Goal: Task Accomplishment & Management: Use online tool/utility

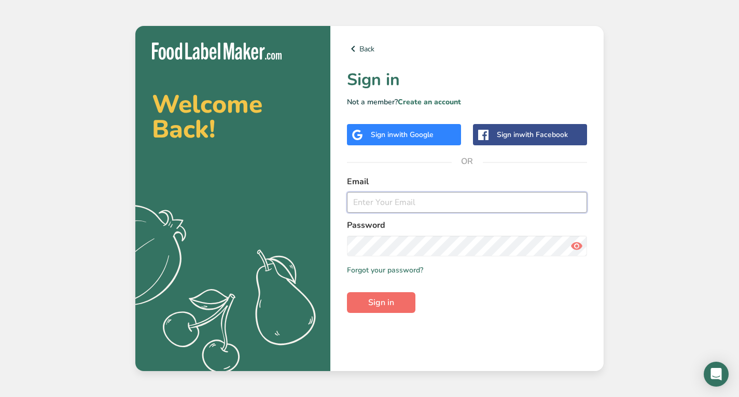
type input "[EMAIL_ADDRESS][DOMAIN_NAME]"
click at [369, 305] on span "Sign in" at bounding box center [381, 302] width 26 height 12
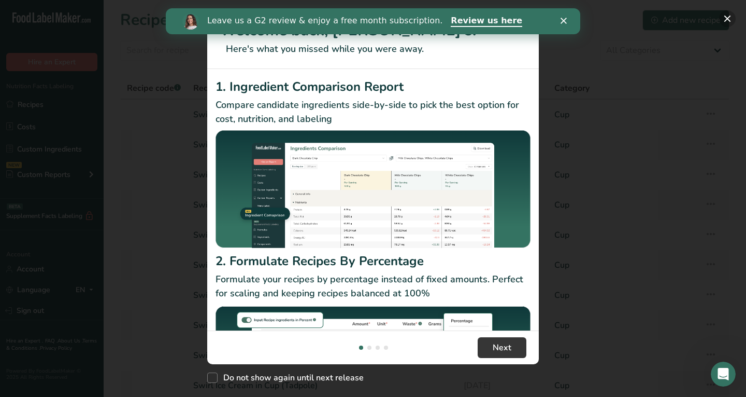
click at [728, 18] on button "New Features" at bounding box center [727, 18] width 17 height 17
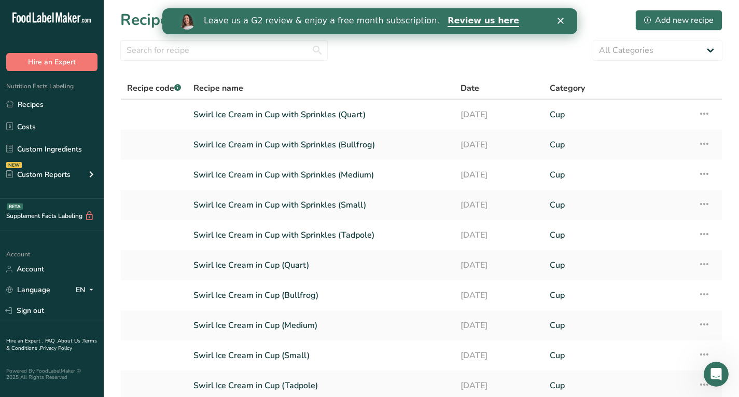
click at [562, 17] on div "Leave us a G2 review & enjoy a free month subscription. Review us here" at bounding box center [369, 21] width 415 height 18
click at [559, 20] on icon "Close" at bounding box center [560, 21] width 6 height 6
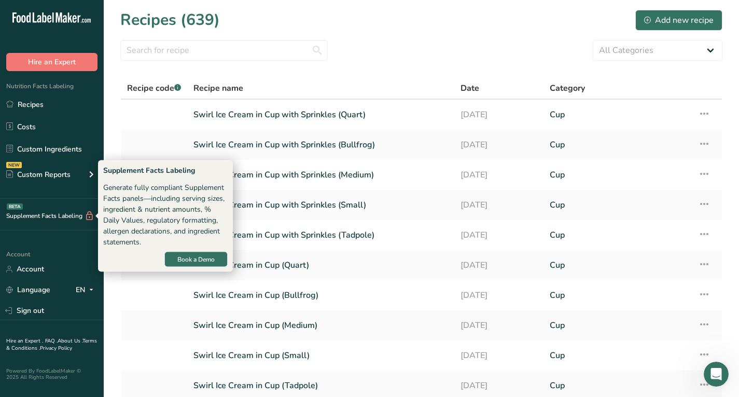
click at [39, 218] on div "Supplement Facts Labeling BETA" at bounding box center [47, 215] width 94 height 11
drag, startPoint x: 39, startPoint y: 218, endPoint x: 14, endPoint y: 209, distance: 26.4
click at [14, 209] on div "Supplement Facts Labeling BETA" at bounding box center [52, 215] width 104 height 32
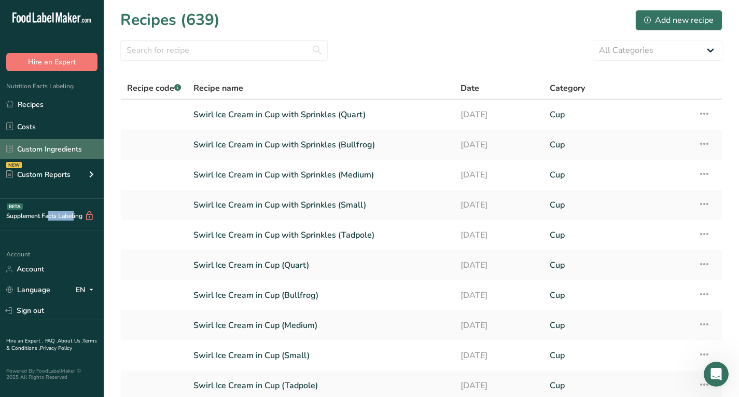
click at [49, 151] on link "Custom Ingredients" at bounding box center [52, 149] width 104 height 20
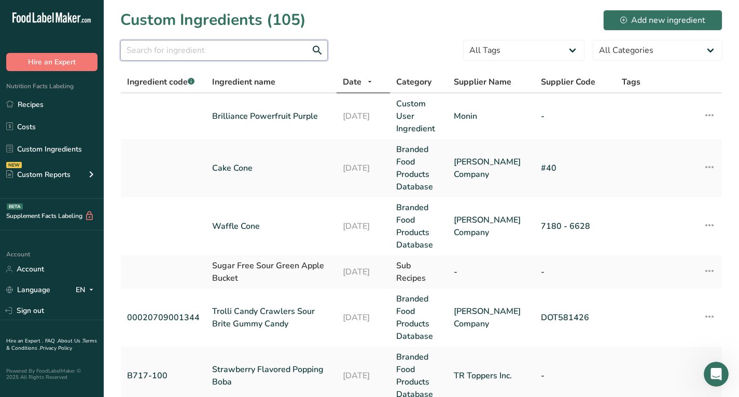
click at [254, 50] on input "text" at bounding box center [223, 50] width 207 height 21
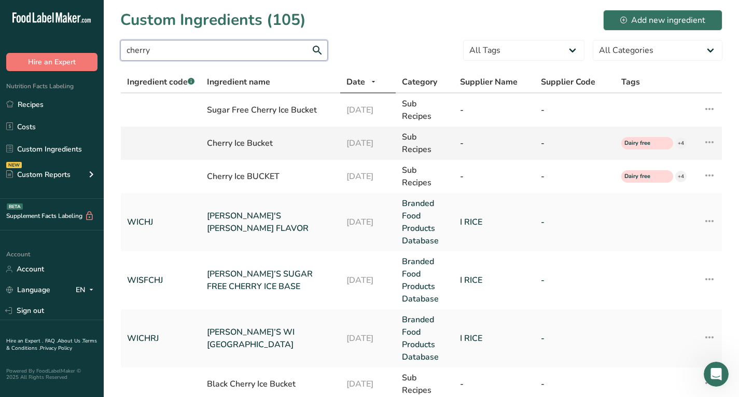
type input "cherry"
click at [711, 141] on icon at bounding box center [709, 142] width 12 height 19
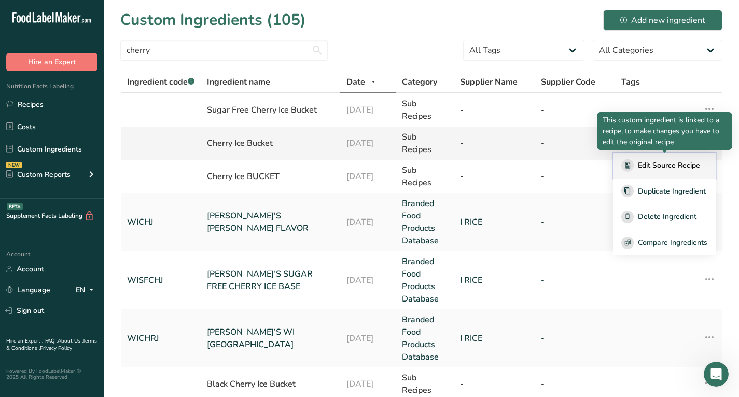
click at [664, 162] on span "Edit Source Recipe" at bounding box center [669, 165] width 62 height 11
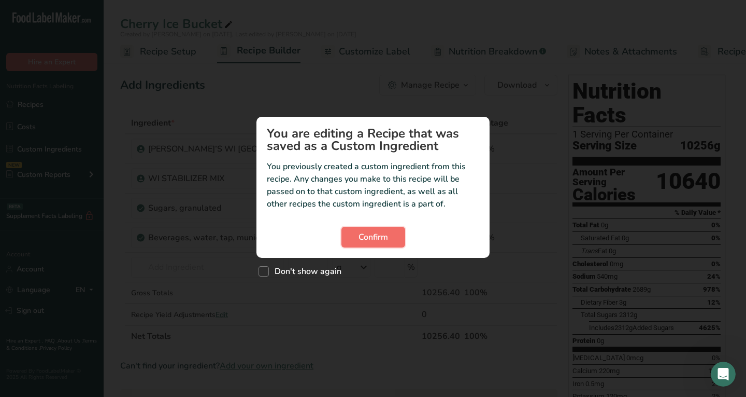
click at [385, 234] on span "Confirm" at bounding box center [374, 237] width 30 height 12
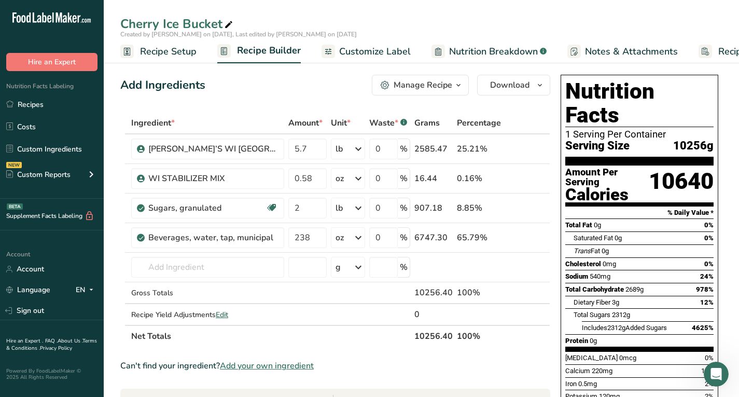
click at [376, 49] on span "Customize Label" at bounding box center [375, 52] width 72 height 14
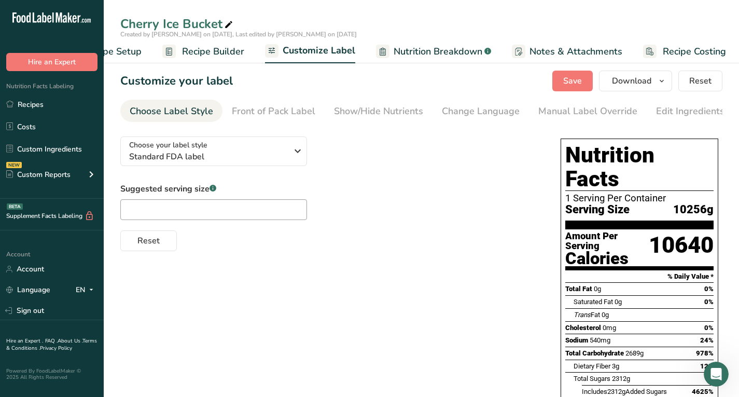
scroll to position [0, 59]
click at [413, 49] on span "Nutrition Breakdown" at bounding box center [434, 52] width 89 height 14
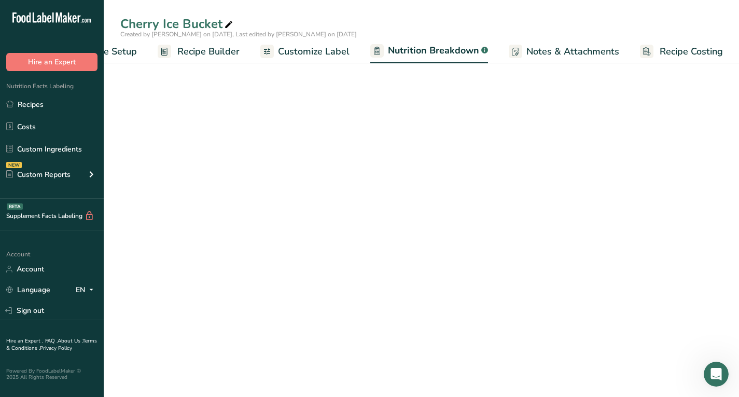
select select "Calories"
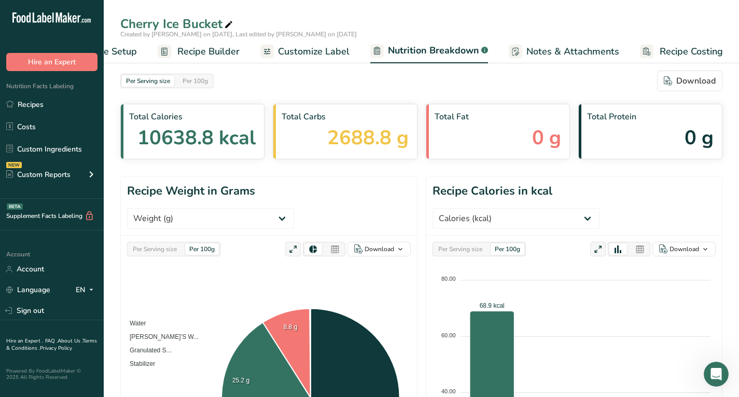
click at [575, 51] on span "Notes & Attachments" at bounding box center [572, 52] width 93 height 14
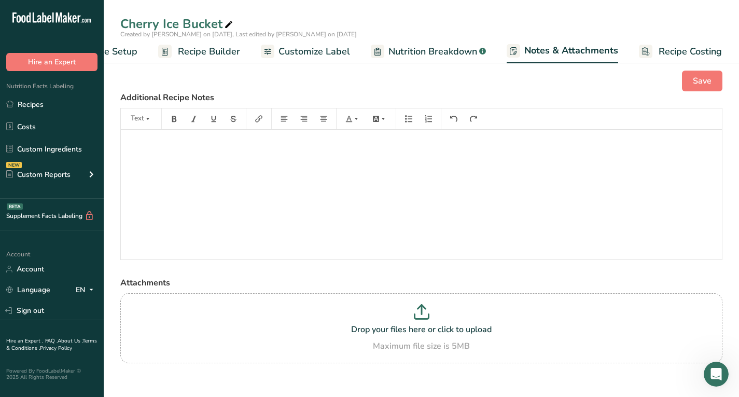
click at [196, 52] on span "Recipe Builder" at bounding box center [209, 52] width 62 height 14
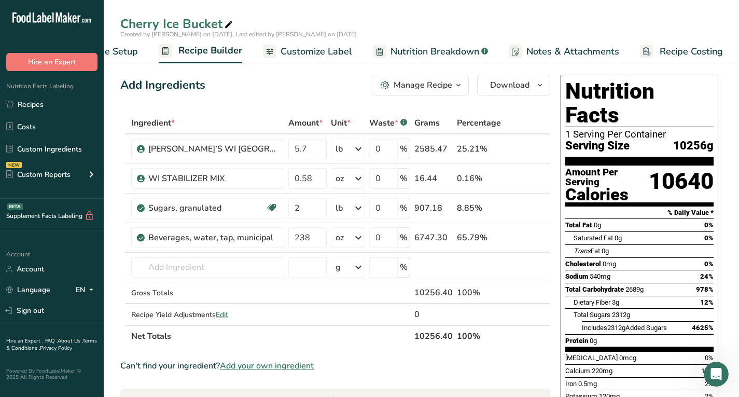
click at [126, 48] on span "Recipe Setup" at bounding box center [109, 52] width 56 height 14
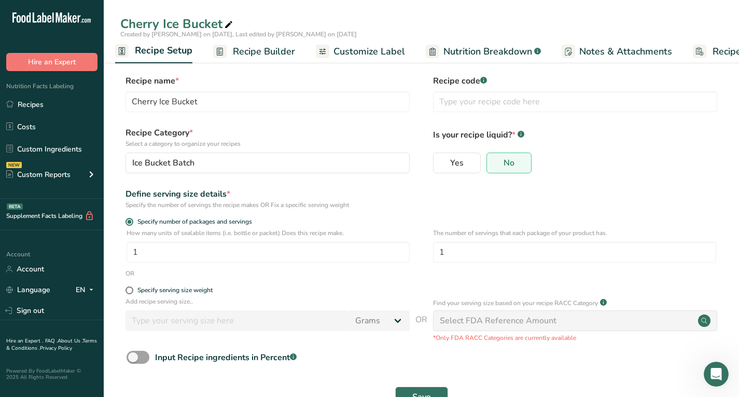
scroll to position [0, 4]
click at [378, 55] on span "Customize Label" at bounding box center [371, 52] width 72 height 14
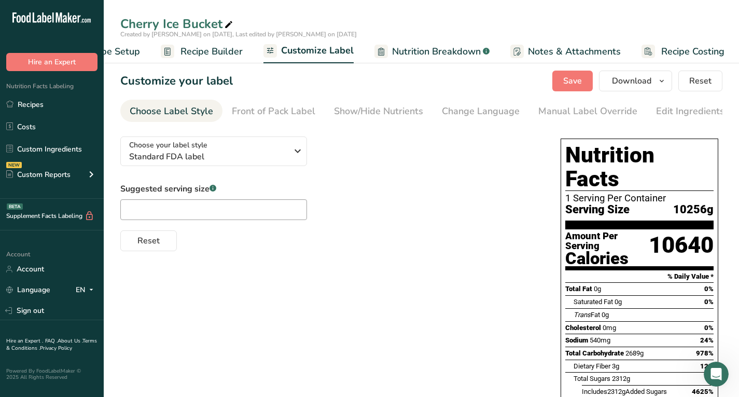
scroll to position [0, 59]
click at [690, 108] on div "Edit Ingredients/Allergens List" at bounding box center [722, 111] width 132 height 14
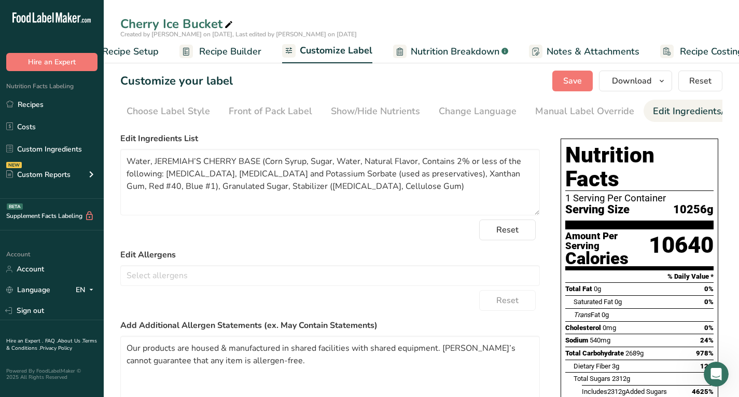
scroll to position [0, 0]
click at [168, 114] on div "Choose Label Style" at bounding box center [171, 111] width 83 height 14
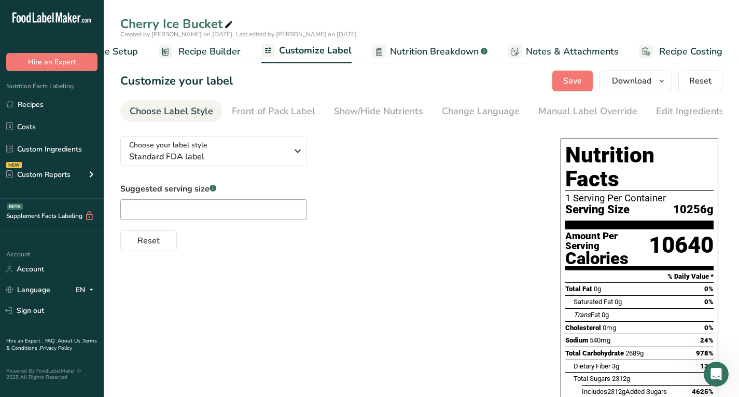
scroll to position [0, 59]
click at [661, 80] on icon "button" at bounding box center [661, 81] width 8 height 13
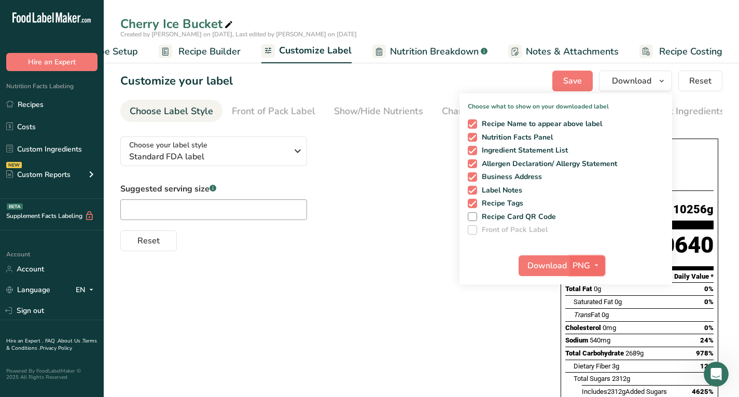
click at [598, 263] on icon "button" at bounding box center [596, 265] width 8 height 13
click at [591, 333] on link "PDF" at bounding box center [588, 337] width 33 height 17
click at [542, 261] on span "Download" at bounding box center [547, 265] width 39 height 12
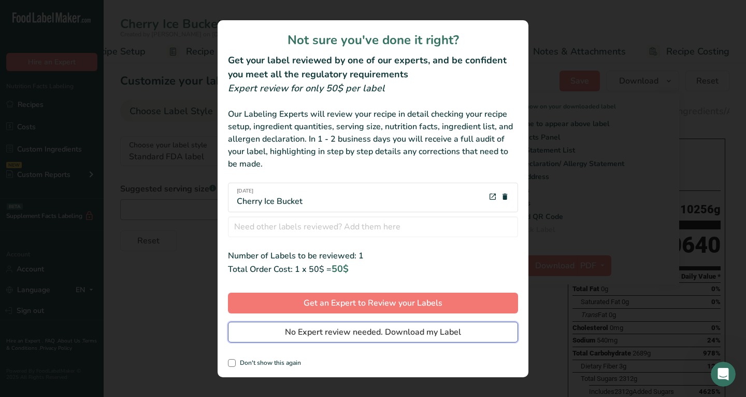
click at [389, 330] on span "No Expert review needed. Download my Label" at bounding box center [373, 331] width 176 height 12
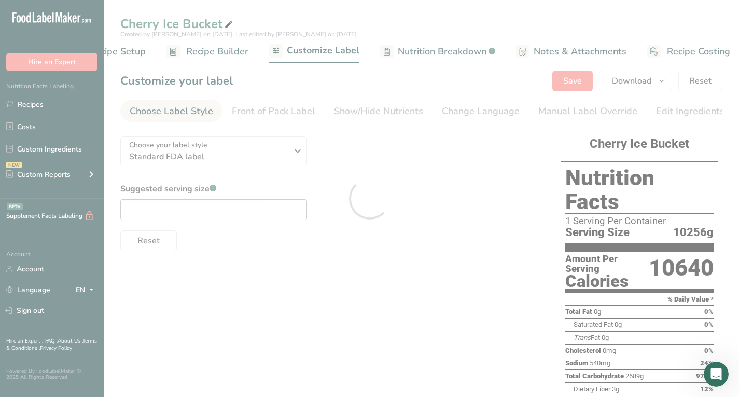
scroll to position [0, 0]
